Goal: Navigation & Orientation: Go to known website

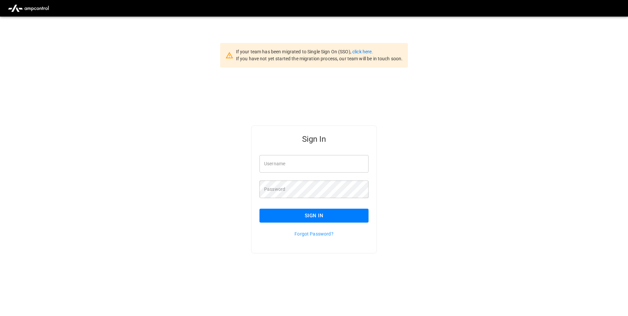
type input "**********"
click at [358, 52] on link "click here." at bounding box center [363, 51] width 21 height 5
